Goal: Task Accomplishment & Management: Use online tool/utility

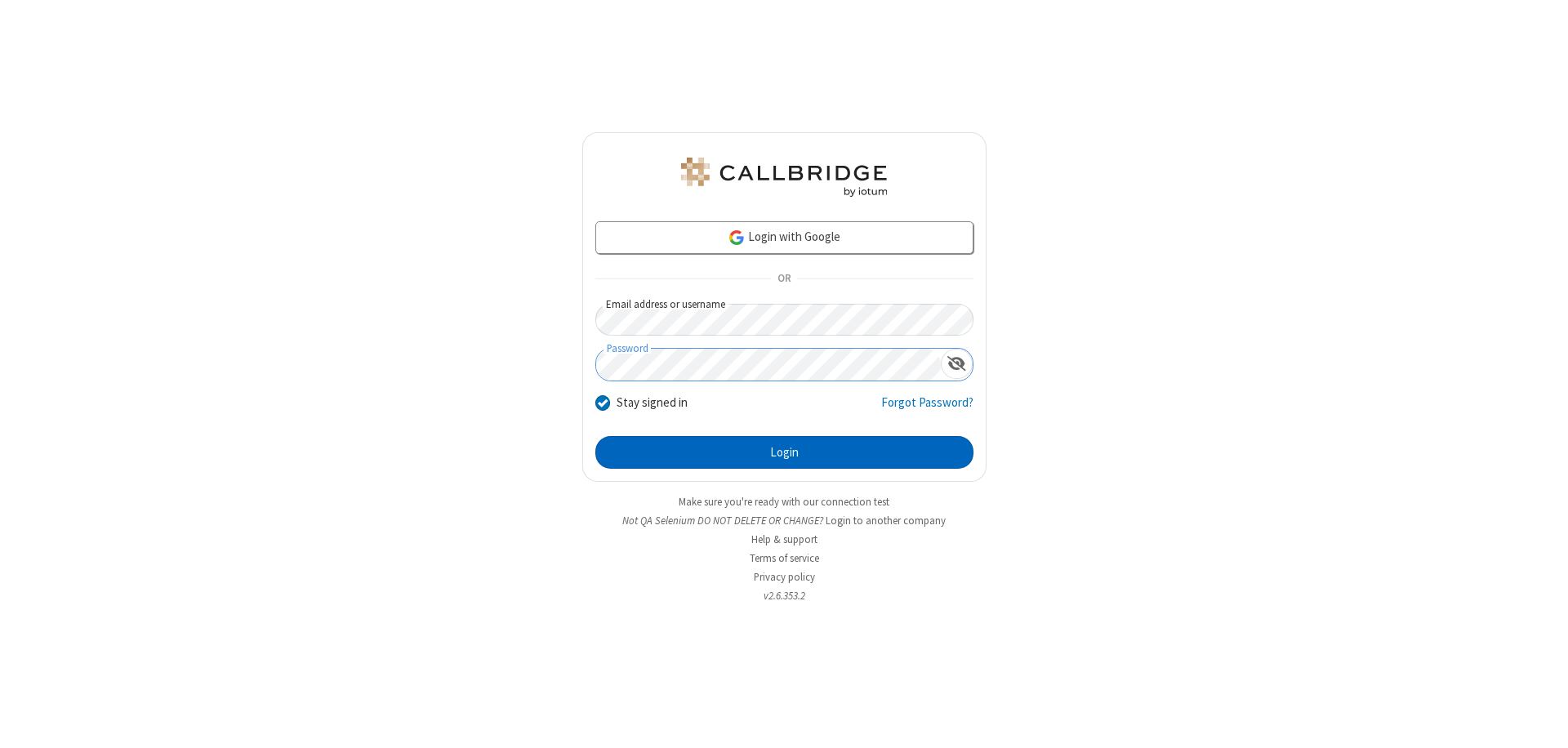
click at [784, 453] on button "Login" at bounding box center [784, 452] width 378 height 32
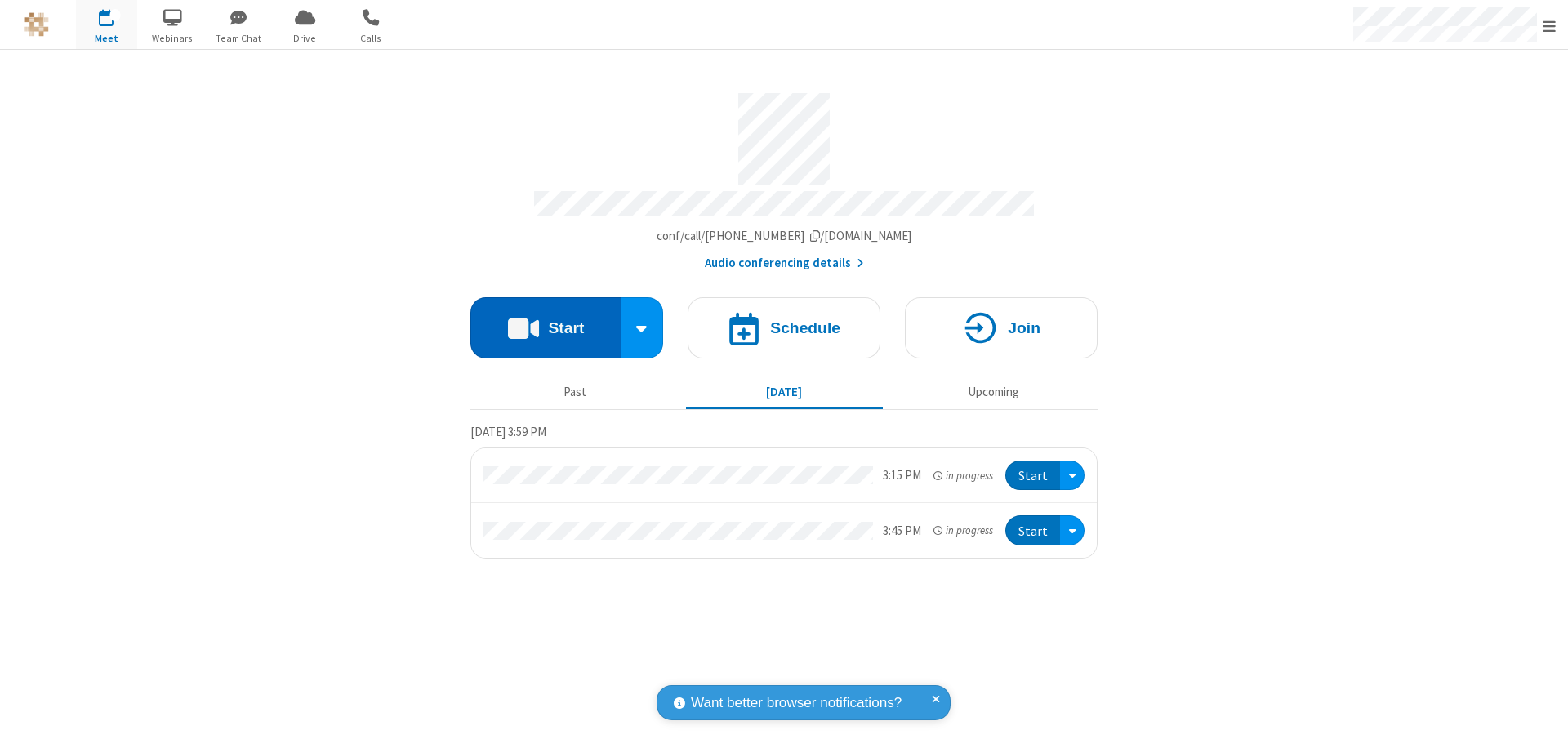
click at [546, 320] on button "Start" at bounding box center [546, 328] width 151 height 61
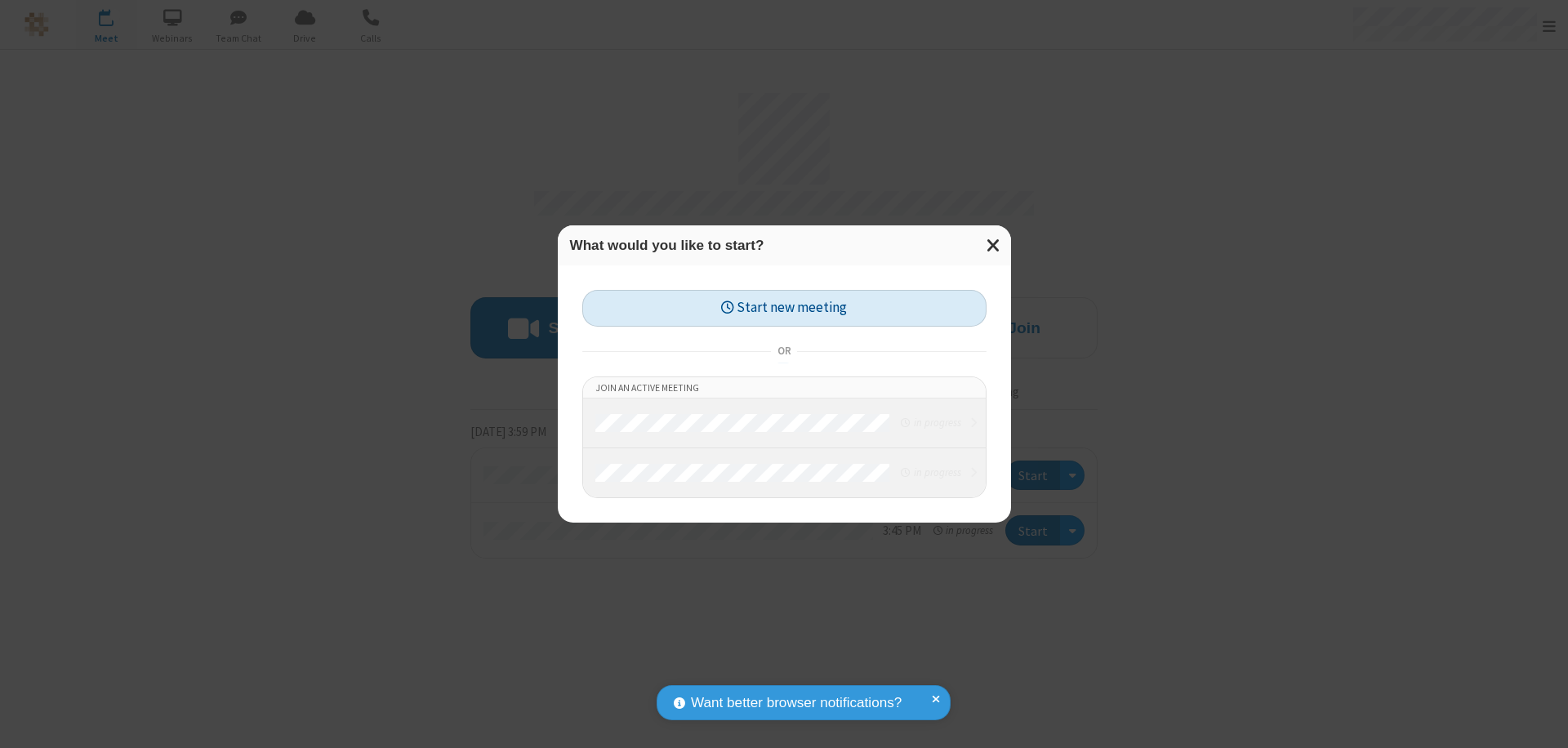
click at [784, 308] on button "Start new meeting" at bounding box center [784, 308] width 405 height 37
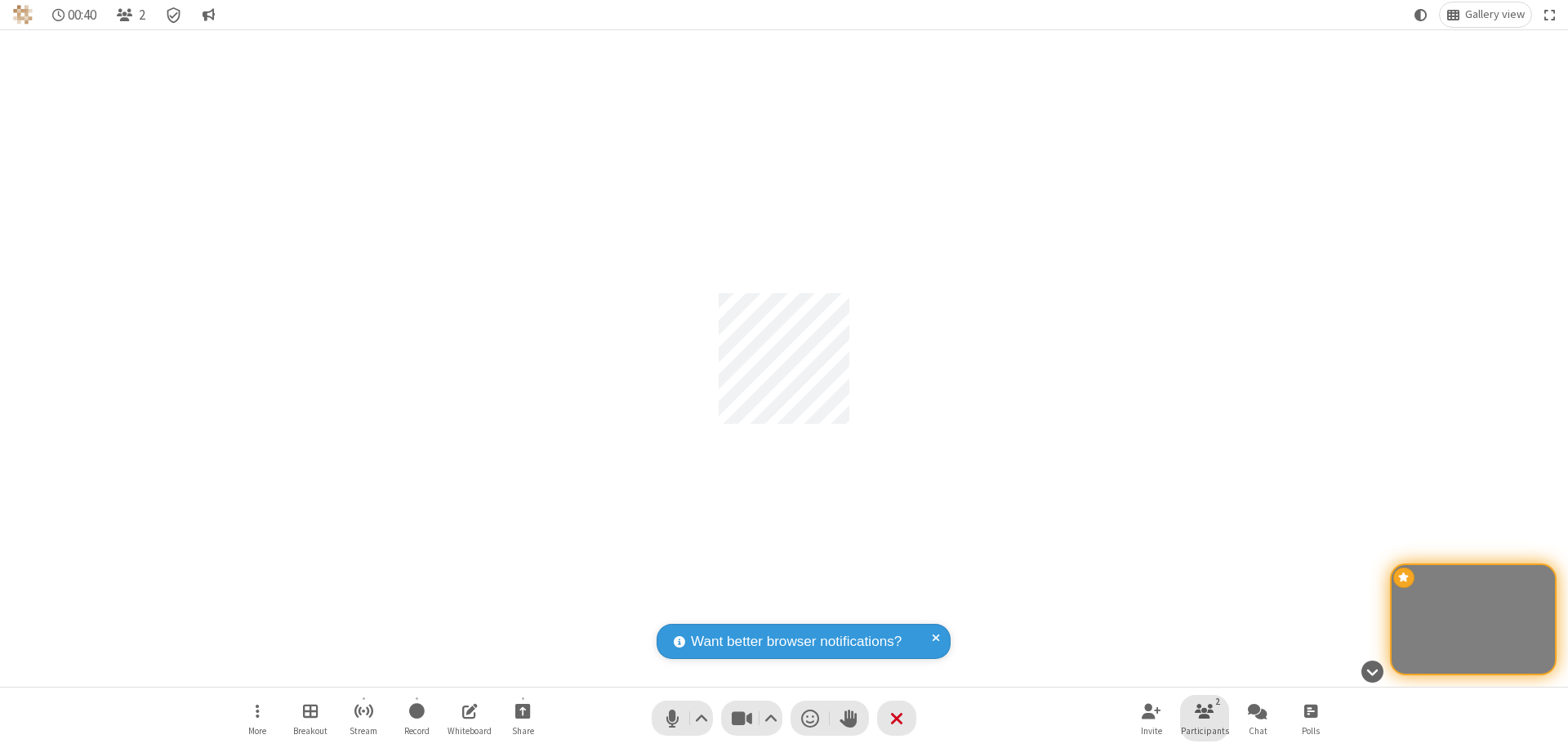
click at [1204, 730] on span "Participants" at bounding box center [1205, 730] width 48 height 10
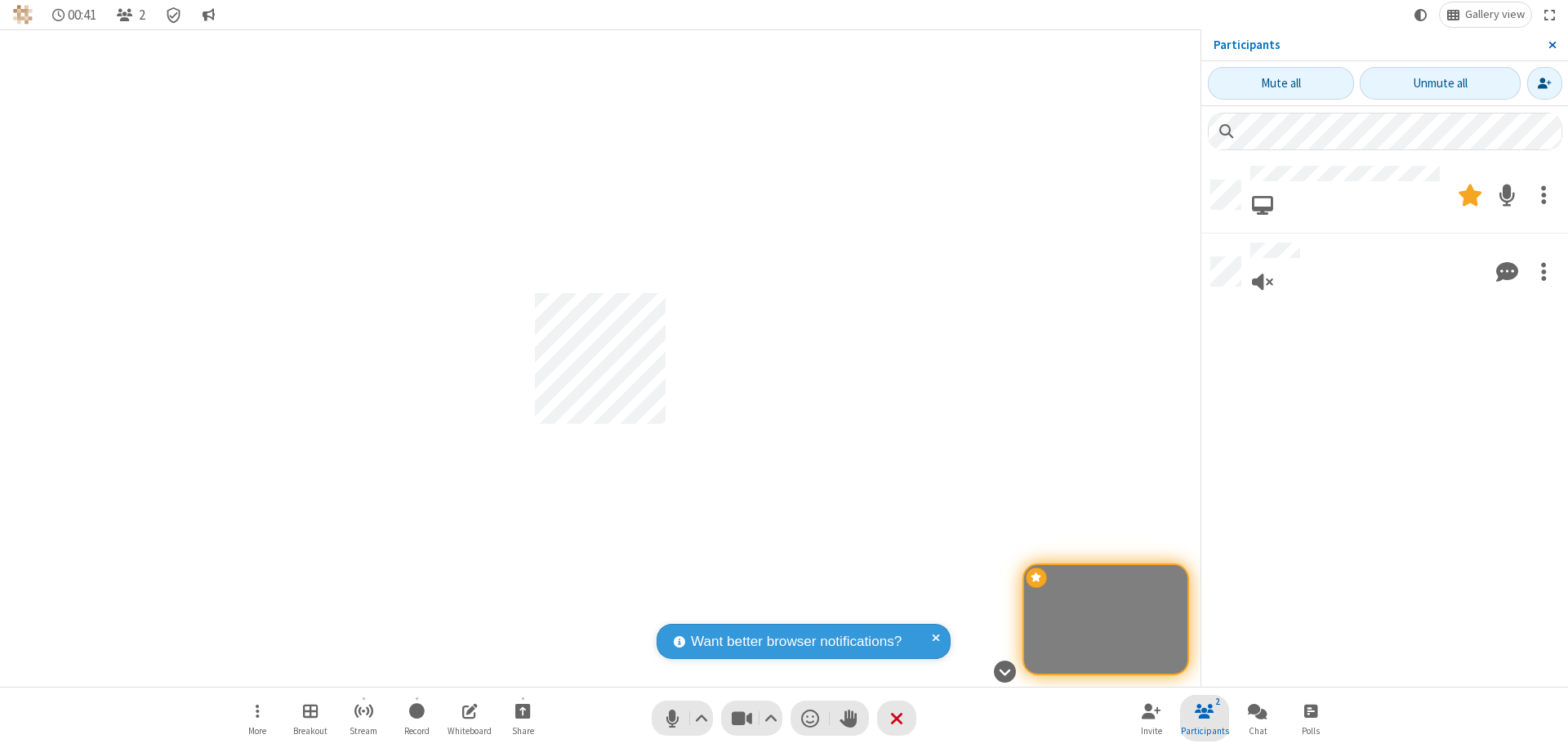
click at [1551, 45] on span "Close sidebar" at bounding box center [1552, 45] width 8 height 13
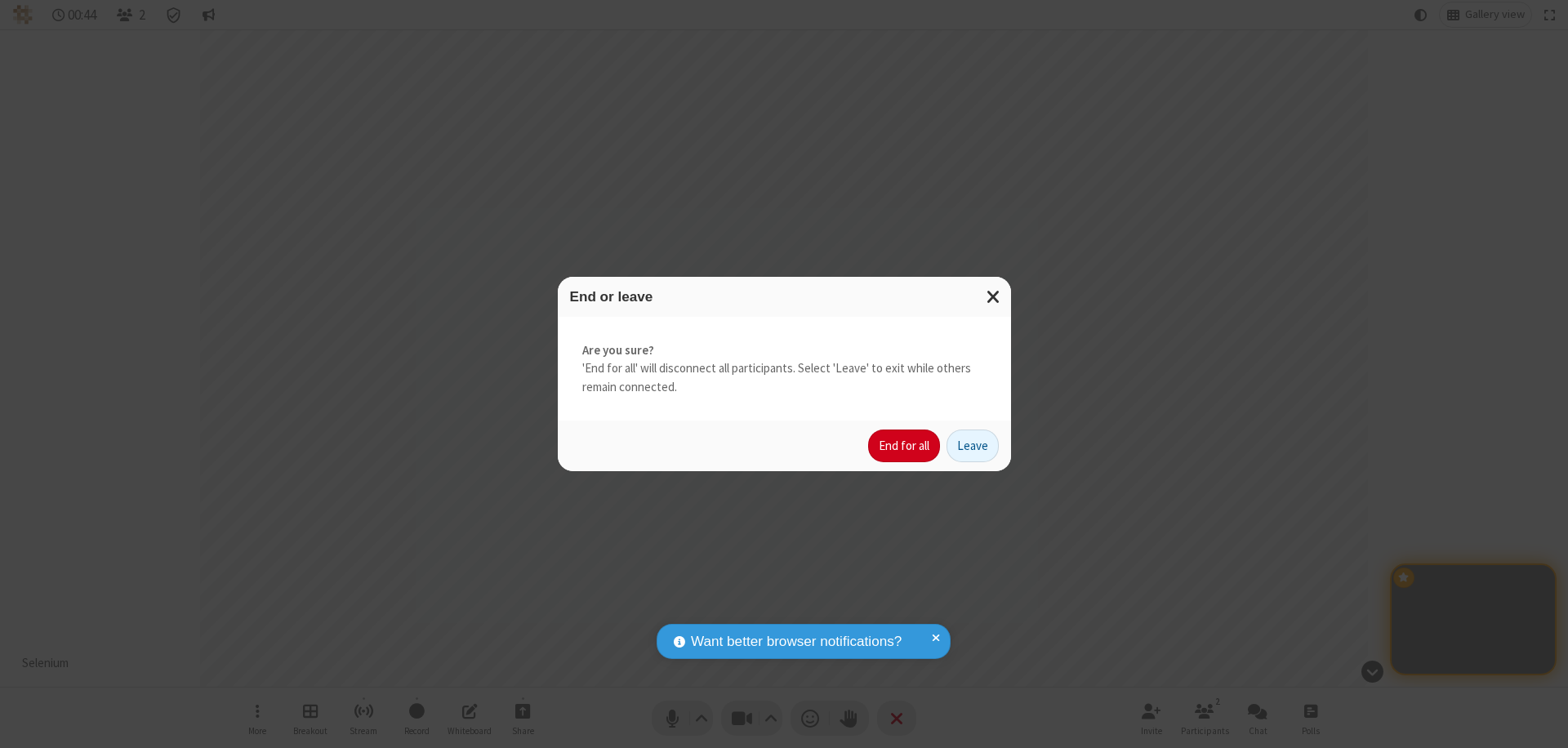
click at [905, 446] on button "End for all" at bounding box center [904, 445] width 71 height 32
